Goal: Information Seeking & Learning: Learn about a topic

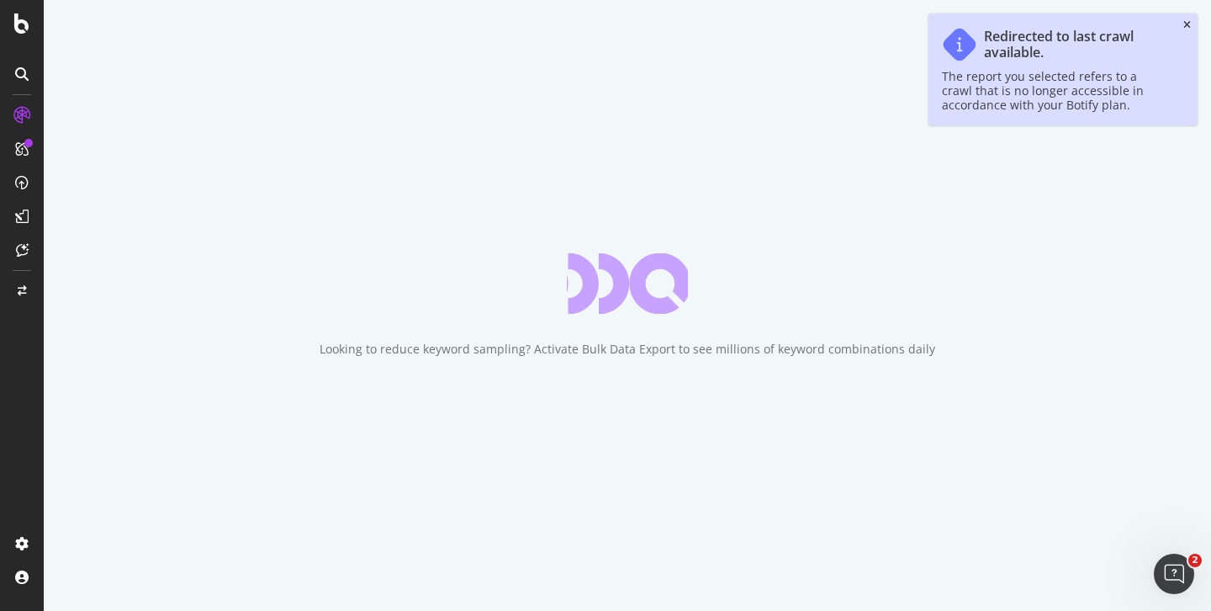
click at [1187, 24] on icon "close toast" at bounding box center [1187, 25] width 8 height 10
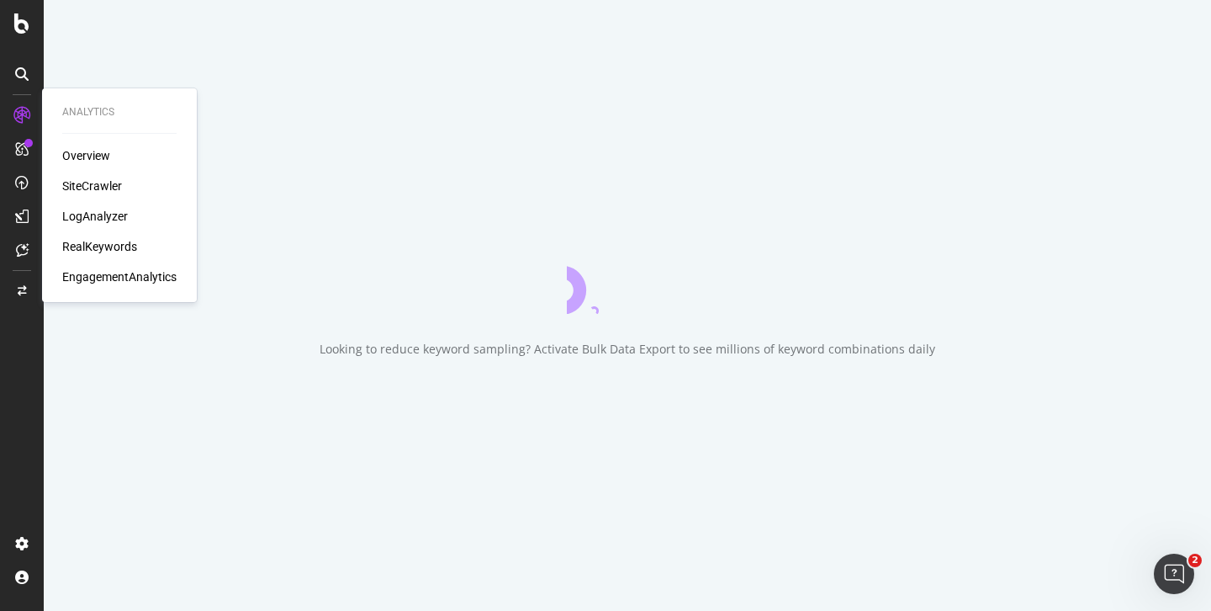
click at [83, 213] on div "LogAnalyzer" at bounding box center [95, 216] width 66 height 17
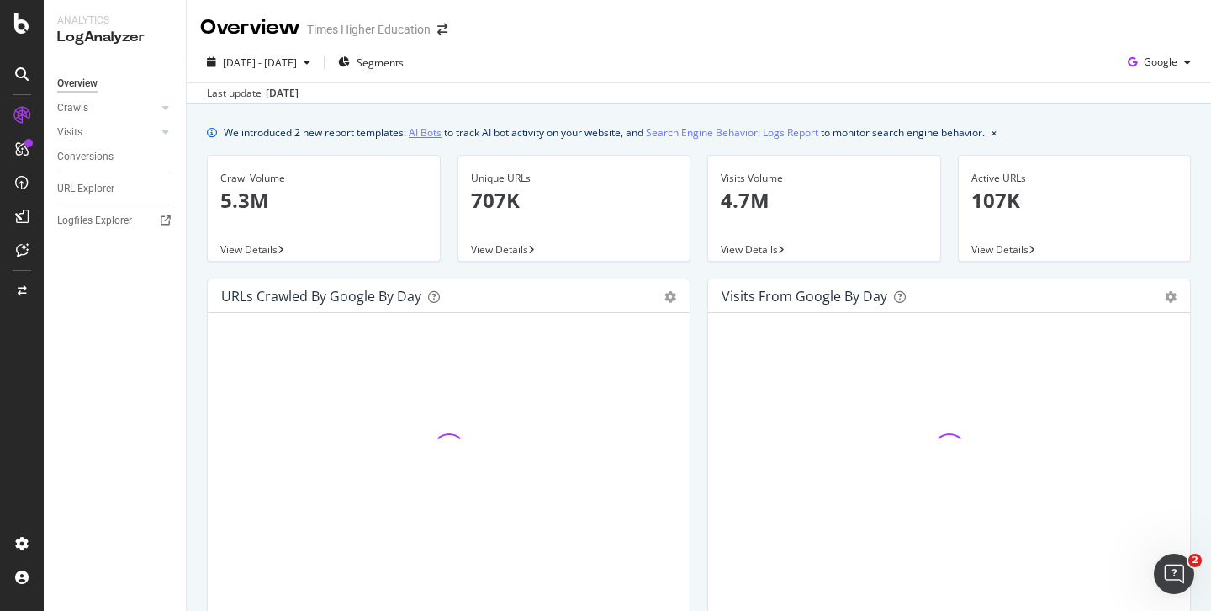
click at [426, 135] on link "AI Bots" at bounding box center [425, 133] width 33 height 18
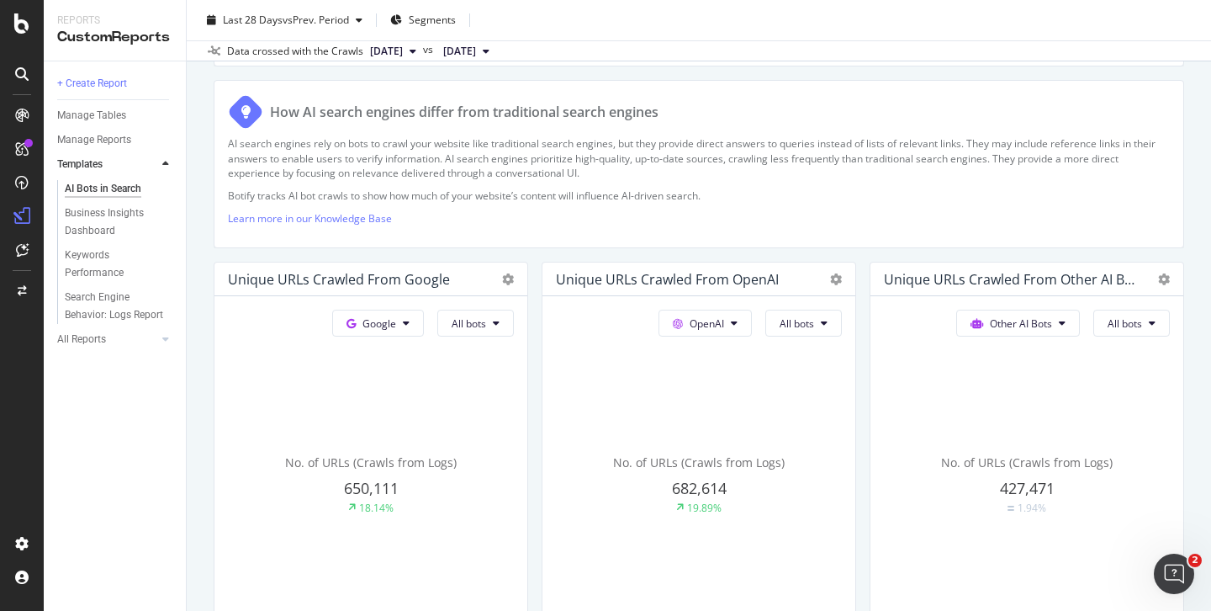
scroll to position [241, 0]
click at [392, 321] on span "Google" at bounding box center [380, 322] width 34 height 14
click at [385, 414] on span "OpenAI" at bounding box center [401, 417] width 62 height 15
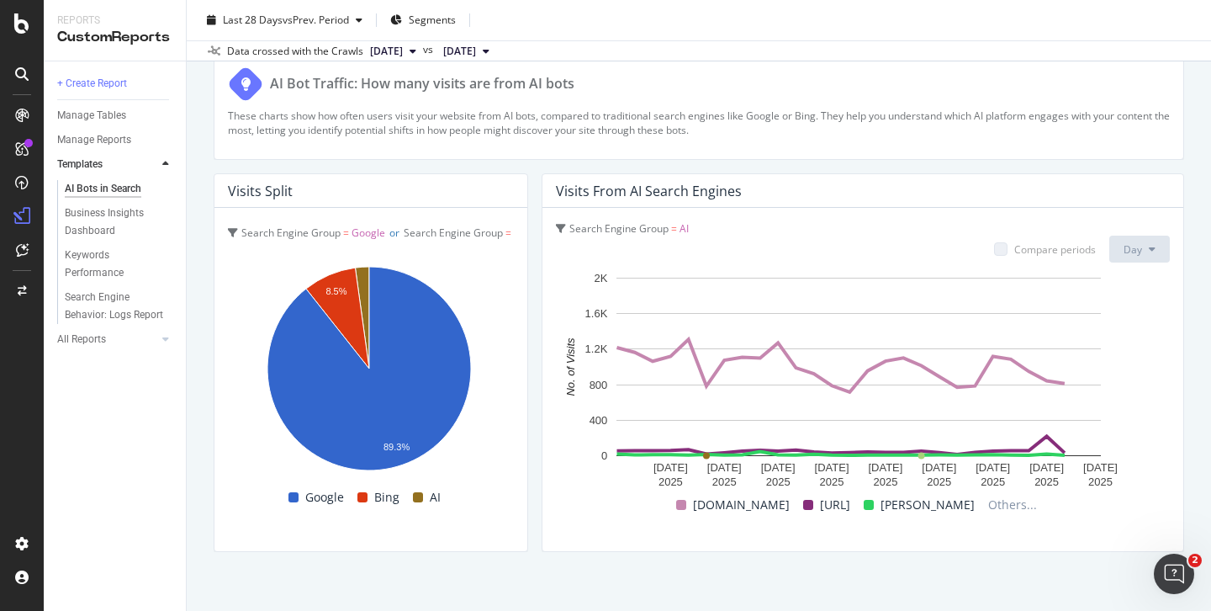
scroll to position [2958, 0]
